Goal: Task Accomplishment & Management: Use online tool/utility

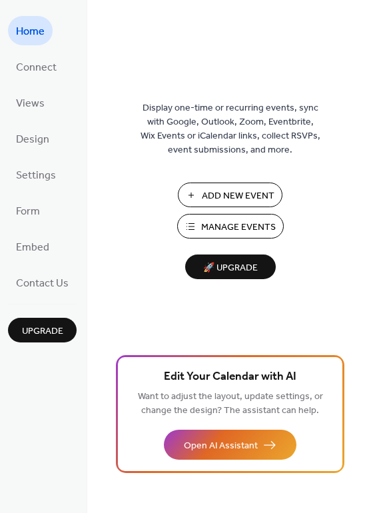
click at [215, 226] on span "Manage Events" at bounding box center [238, 228] width 75 height 14
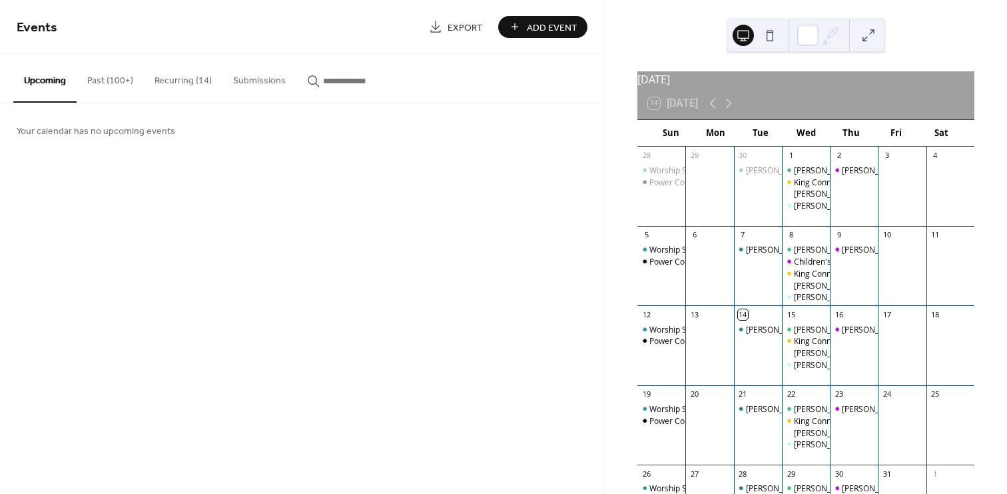
click at [123, 81] on button "Past (100+)" at bounding box center [110, 77] width 67 height 47
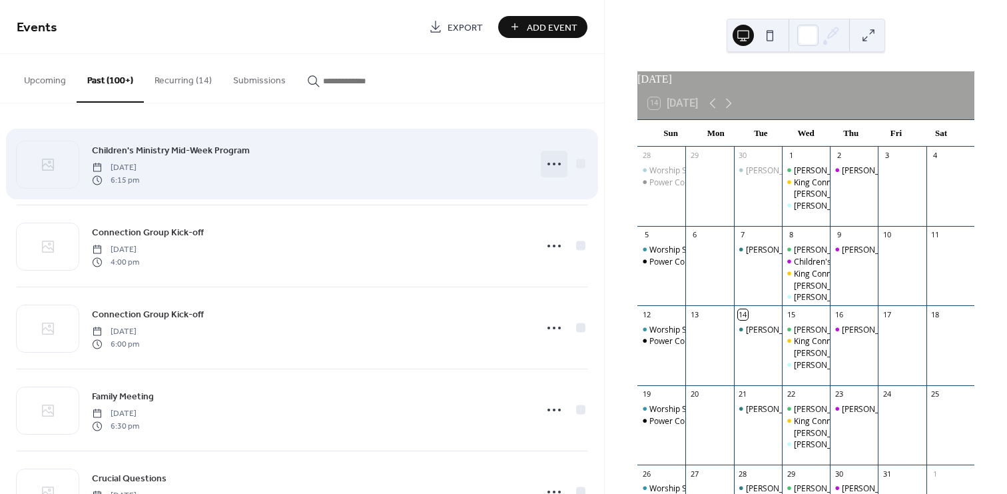
click at [552, 164] on icon at bounding box center [554, 163] width 21 height 21
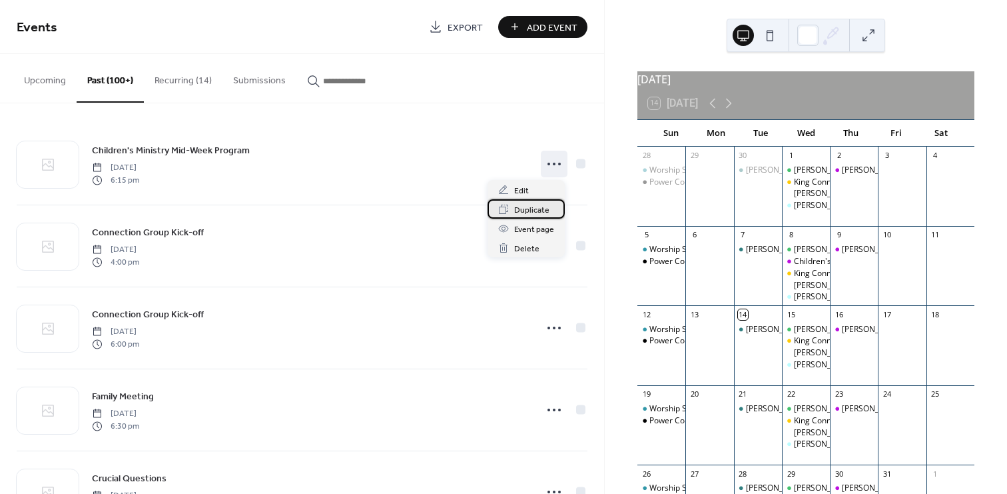
click at [537, 207] on span "Duplicate" at bounding box center [531, 210] width 35 height 14
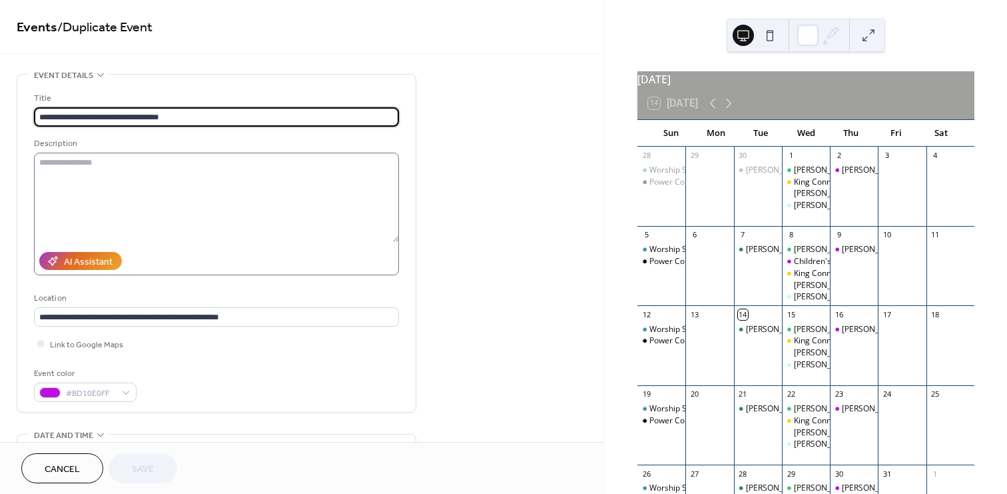
scroll to position [320, 0]
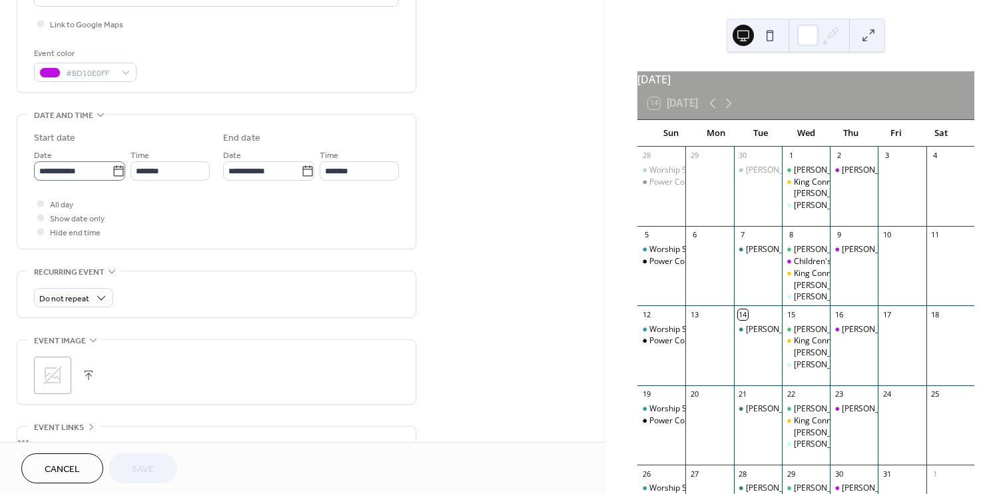
click at [115, 171] on icon at bounding box center [118, 171] width 13 height 13
click at [112, 171] on input "**********" at bounding box center [73, 170] width 78 height 19
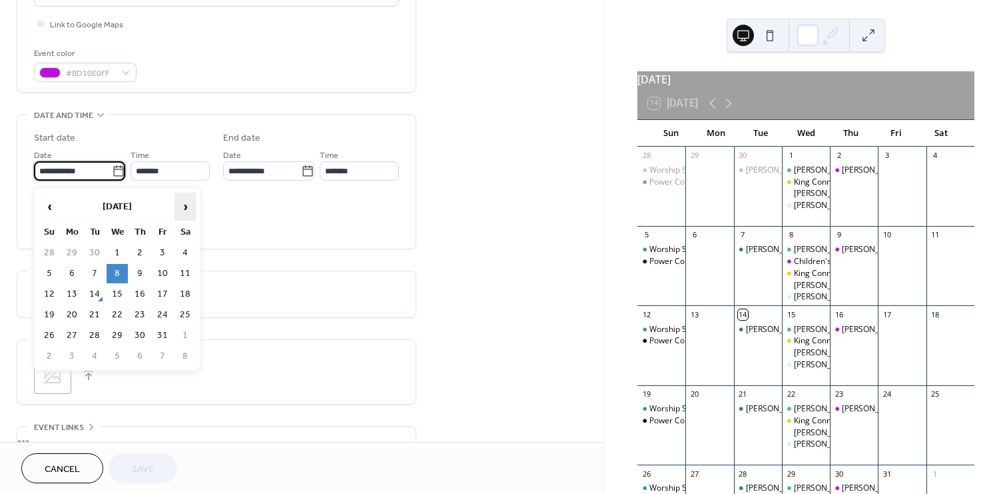
click at [191, 207] on span "›" at bounding box center [185, 206] width 20 height 27
click at [121, 276] on td "5" at bounding box center [117, 273] width 21 height 19
type input "**********"
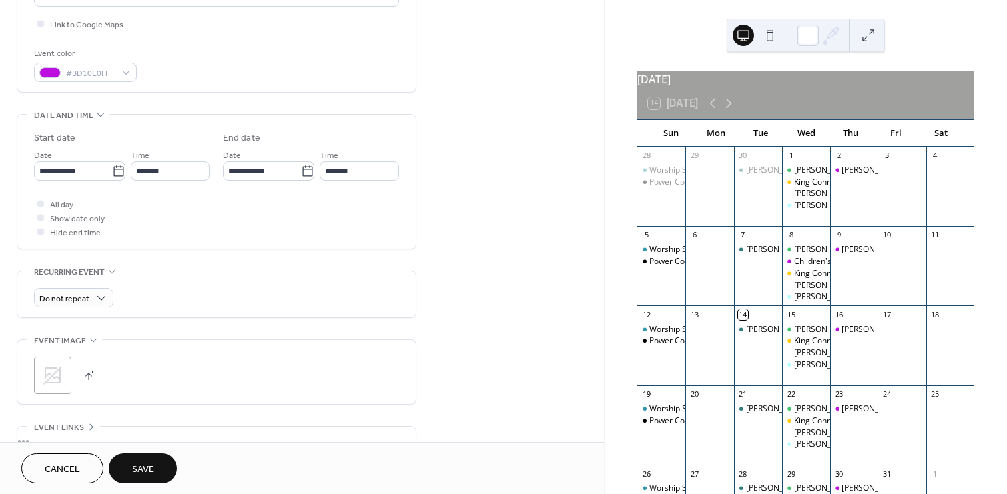
scroll to position [452, 0]
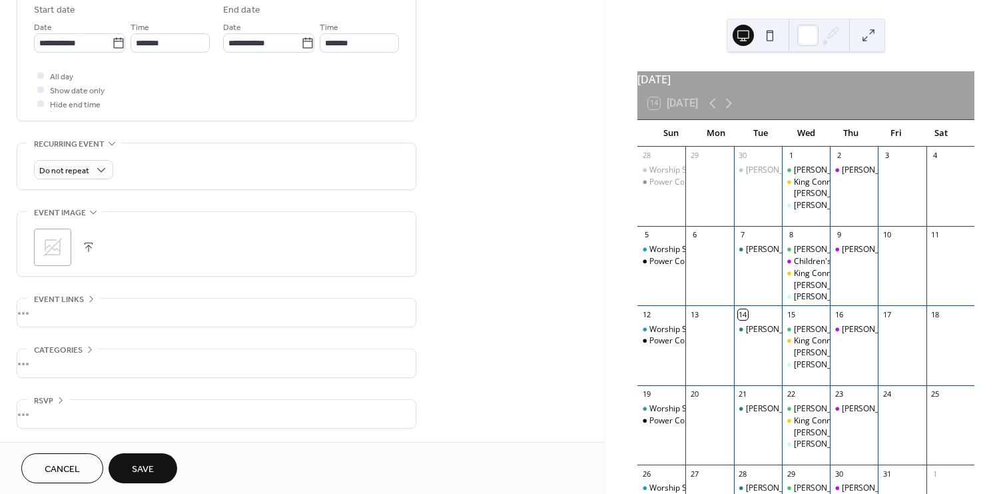
click at [157, 463] on button "Save" at bounding box center [143, 468] width 69 height 30
